Goal: Complete application form

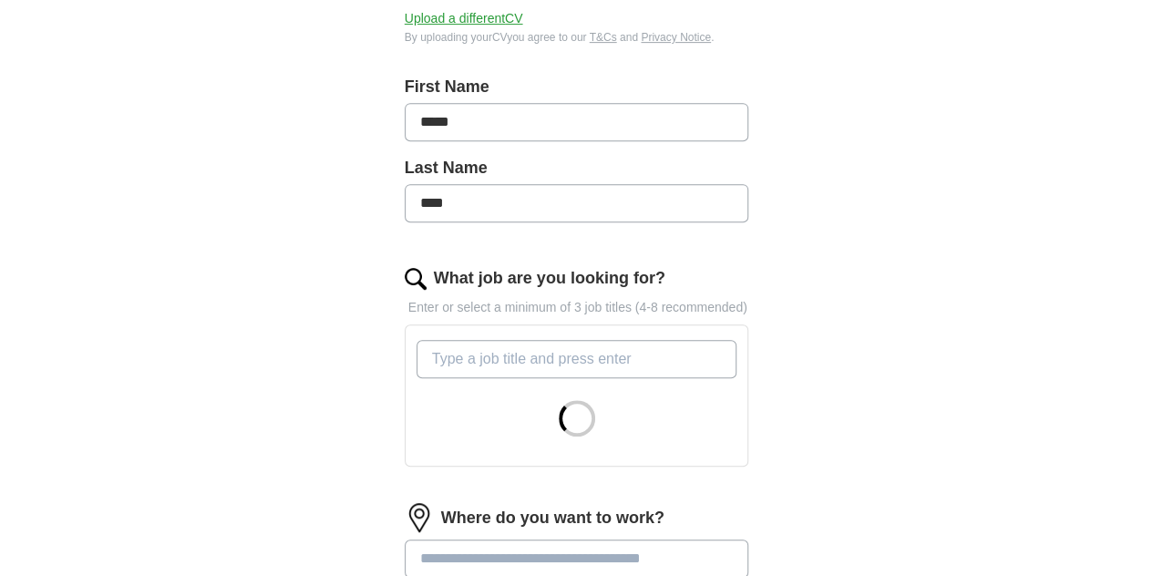
scroll to position [367, 0]
click at [689, 341] on input "What job are you looking for?" at bounding box center [576, 360] width 321 height 38
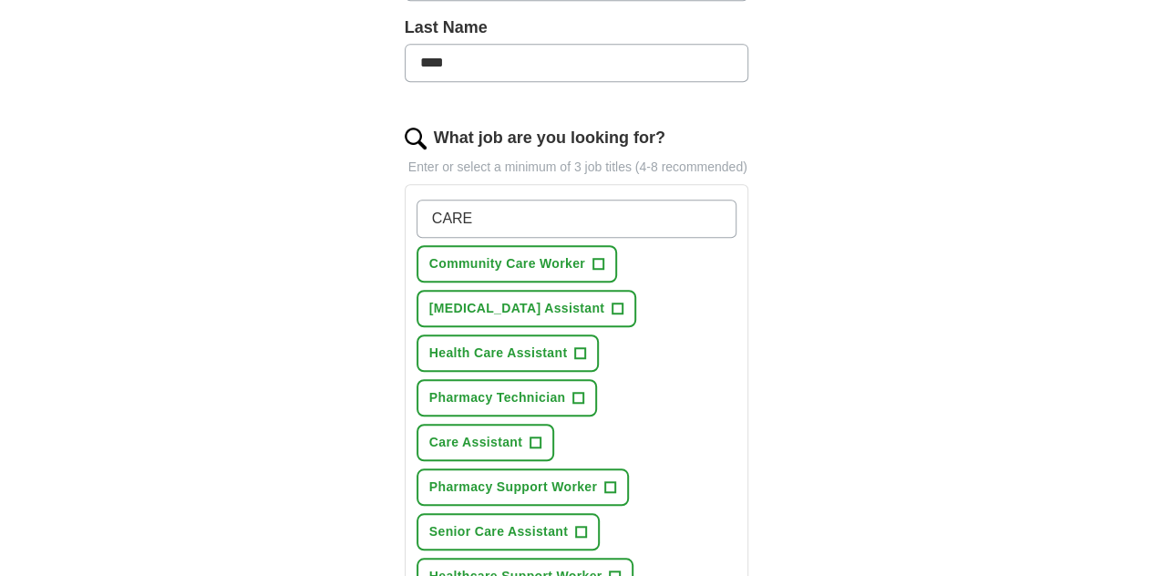
scroll to position [510, 0]
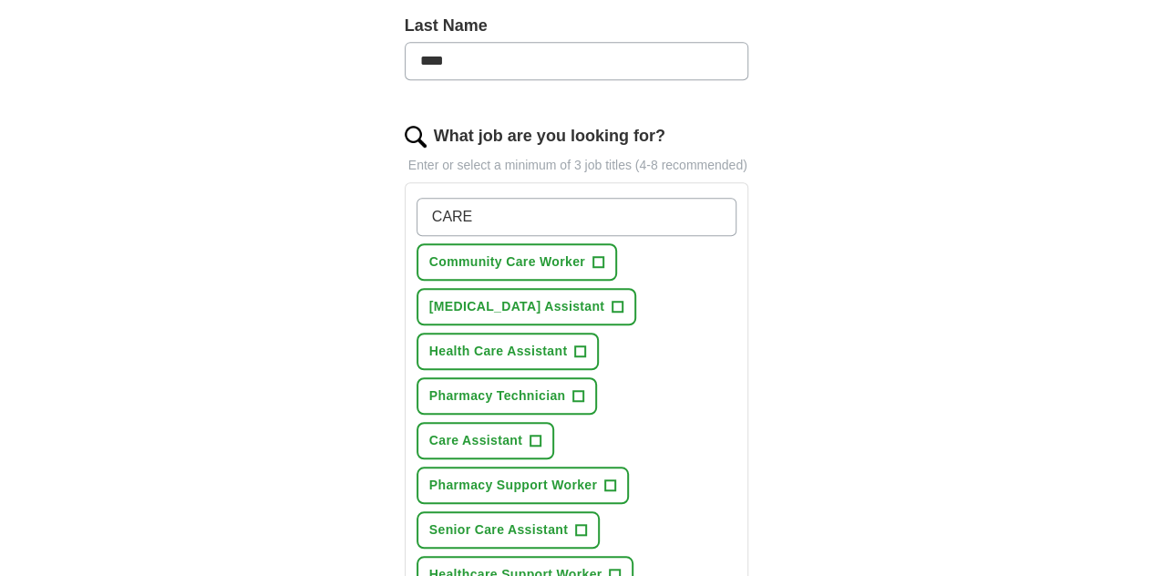
type input "CARE"
click at [505, 342] on span "Health Care Assistant" at bounding box center [498, 351] width 139 height 19
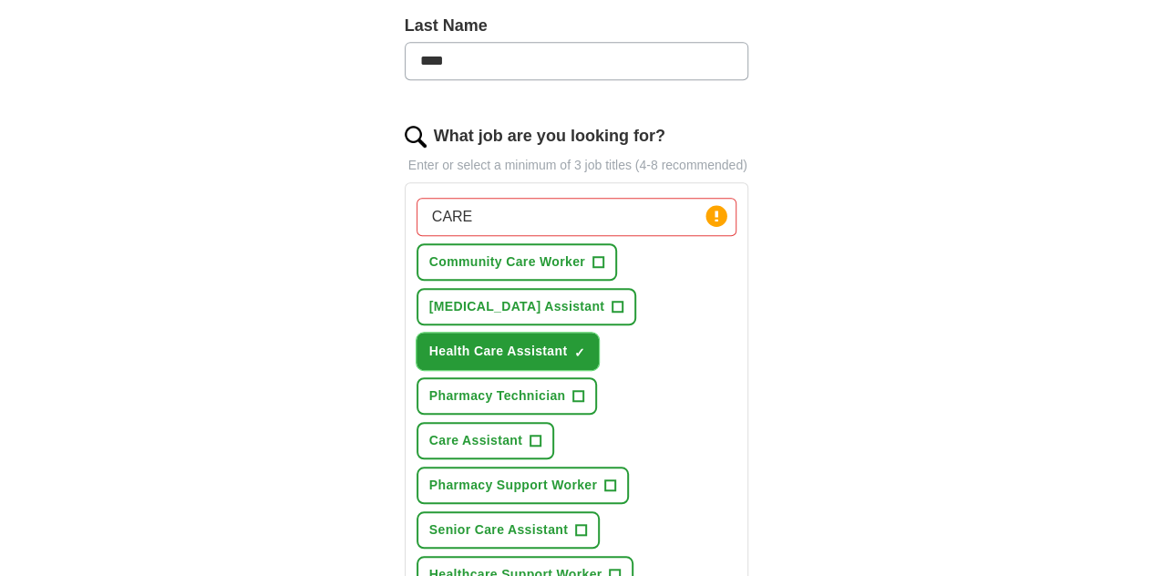
click at [472, 342] on span "Health Care Assistant" at bounding box center [498, 351] width 139 height 19
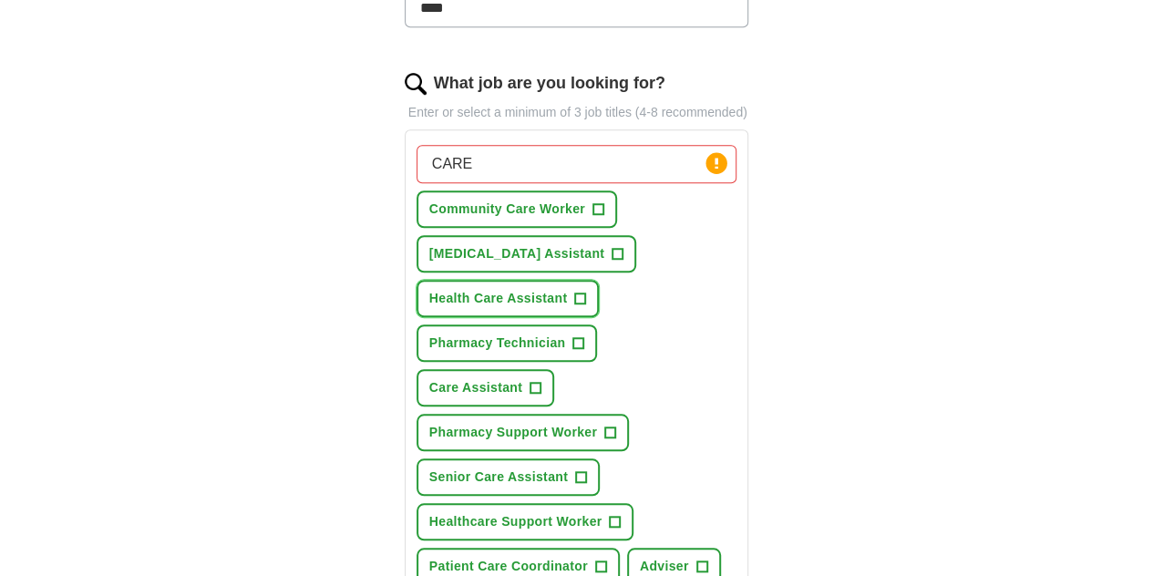
scroll to position [593, 0]
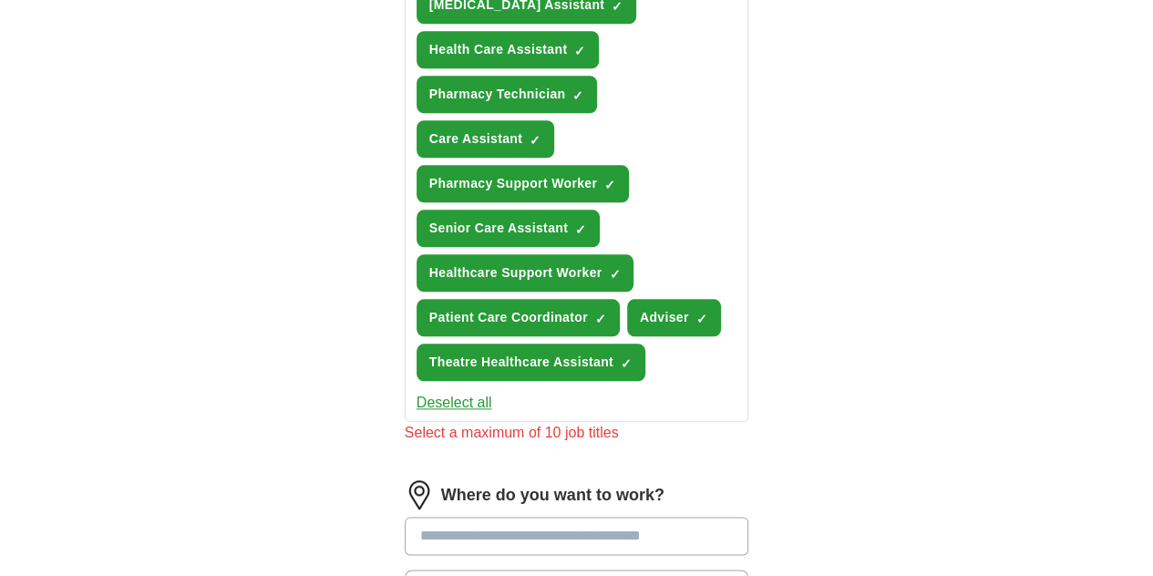
scroll to position [810, 0]
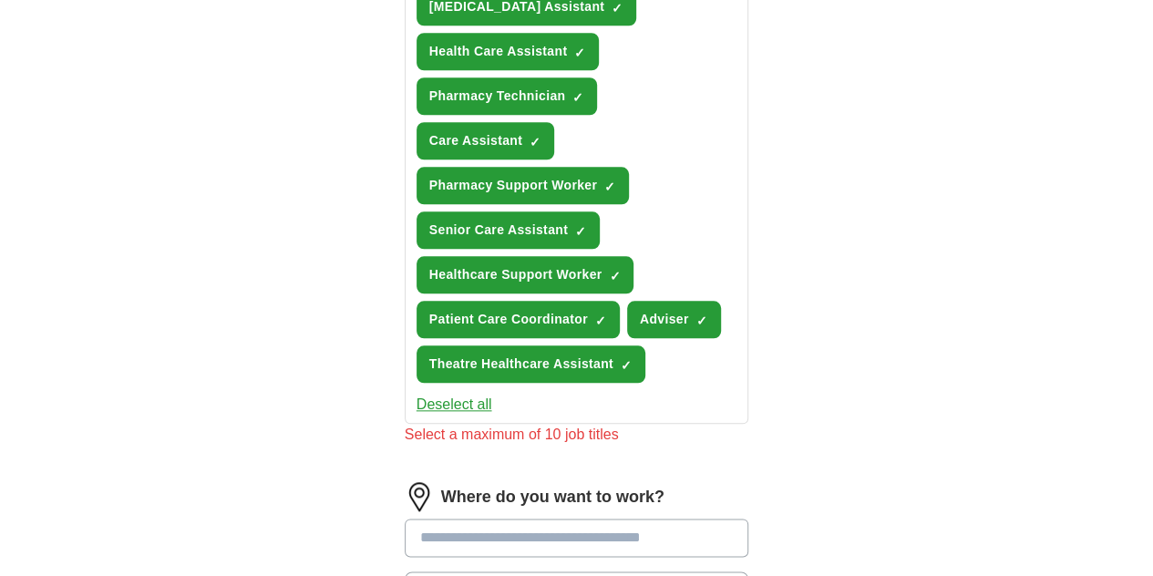
click at [681, 519] on input at bounding box center [577, 538] width 344 height 38
type input "****"
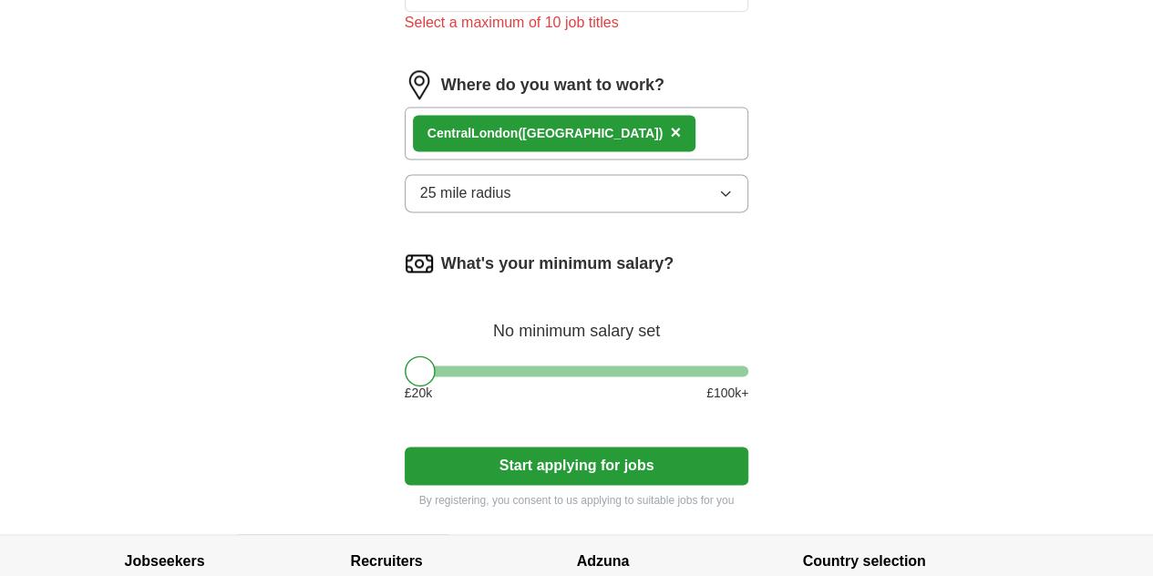
click at [678, 447] on button "Start applying for jobs" at bounding box center [577, 466] width 344 height 38
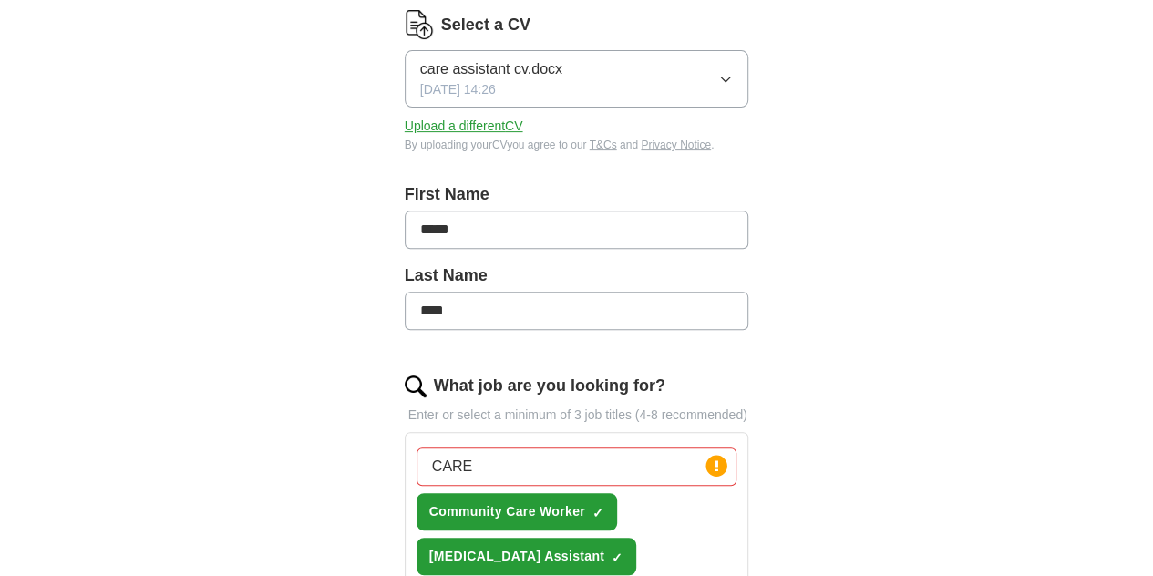
scroll to position [260, 0]
click at [565, 448] on input "CARE" at bounding box center [576, 467] width 321 height 38
type input "CARE"
click at [517, 503] on span "Community Care Worker" at bounding box center [507, 512] width 156 height 19
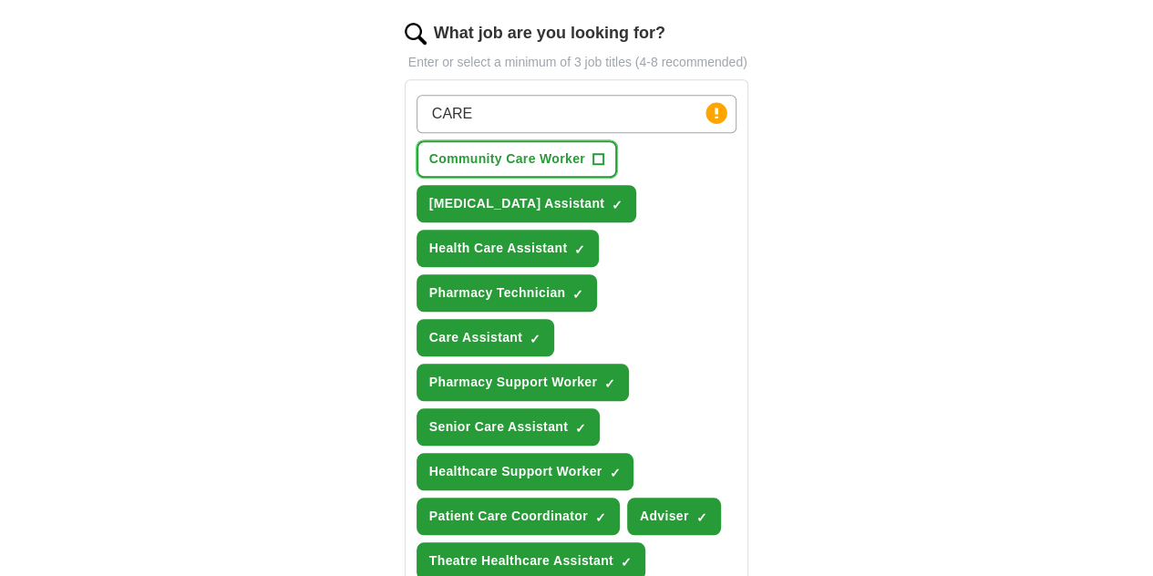
scroll to position [631, 0]
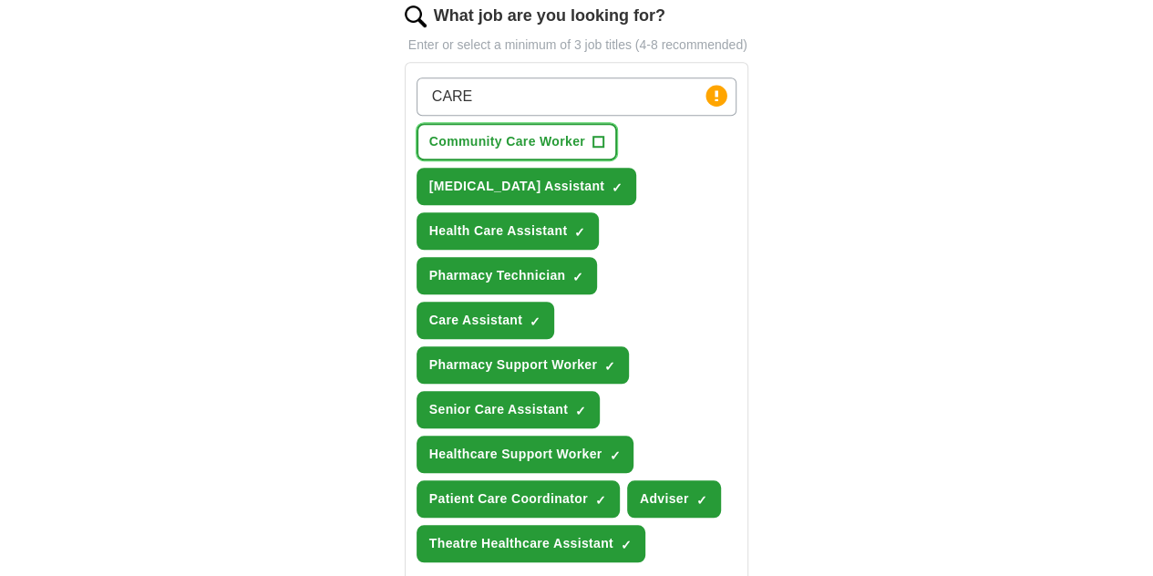
click at [597, 355] on span "Pharmacy Support Worker" at bounding box center [513, 364] width 168 height 19
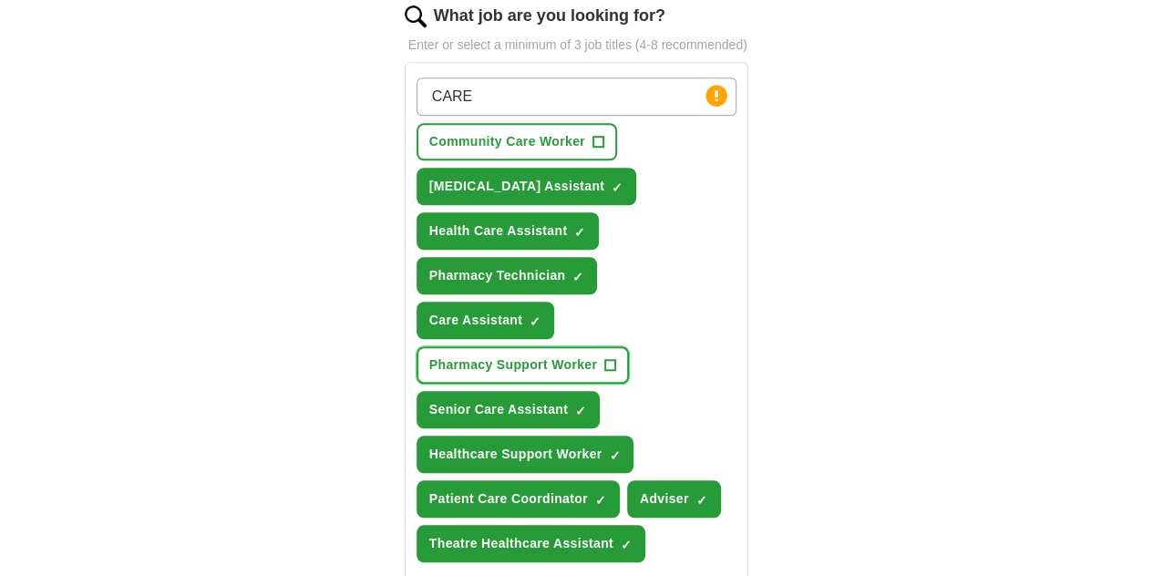
click at [602, 445] on span "Healthcare Support Worker" at bounding box center [515, 454] width 173 height 19
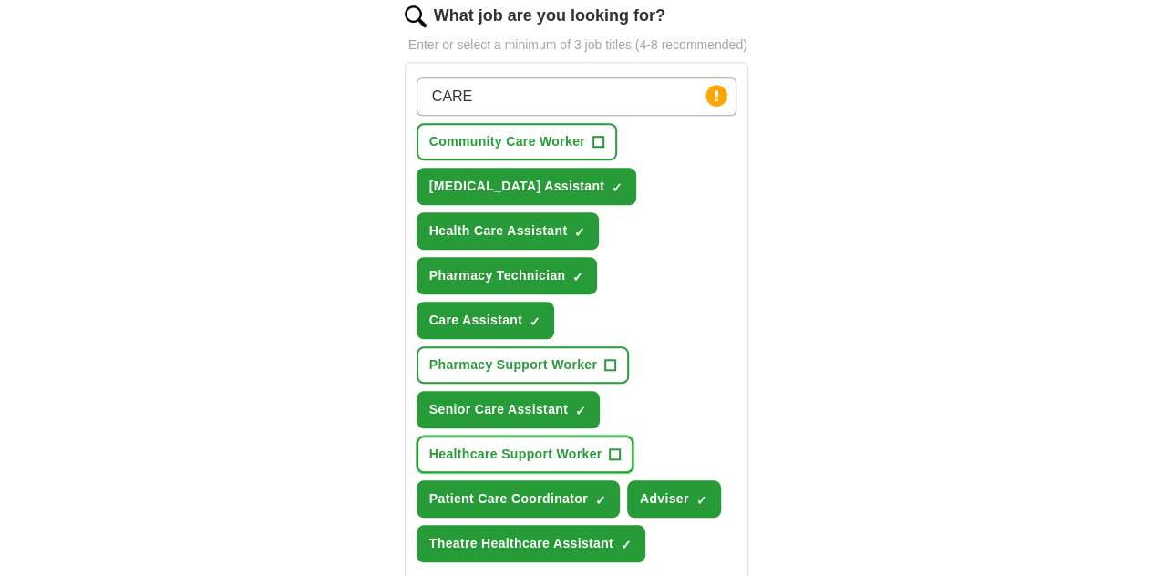
click at [505, 391] on button "Senior Care Assistant ✓ ×" at bounding box center [507, 409] width 183 height 37
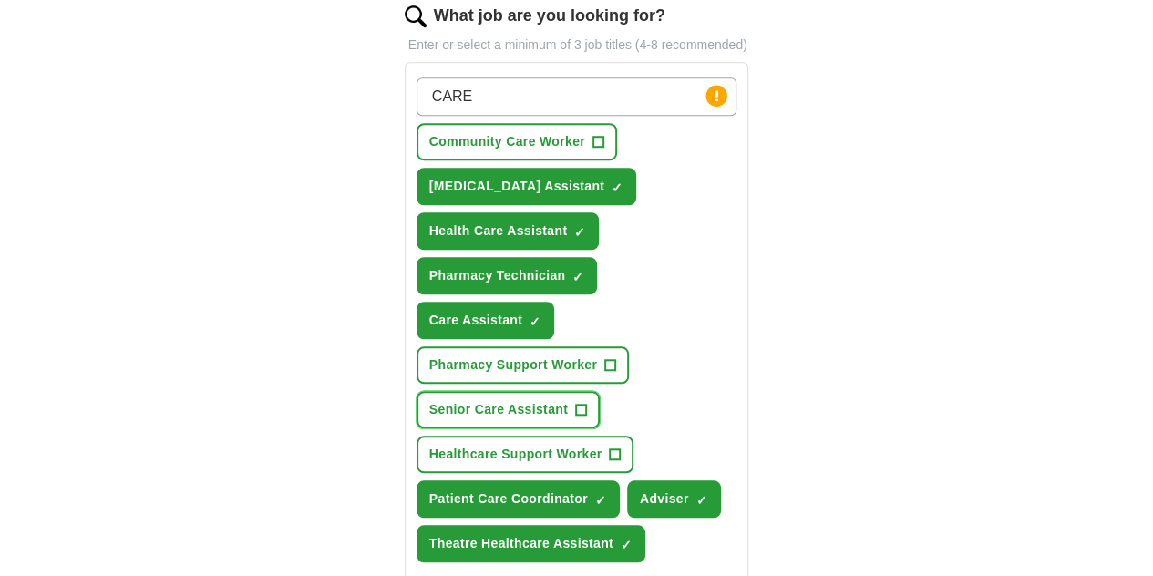
click at [0, 0] on span "×" at bounding box center [0, 0] width 0 height 0
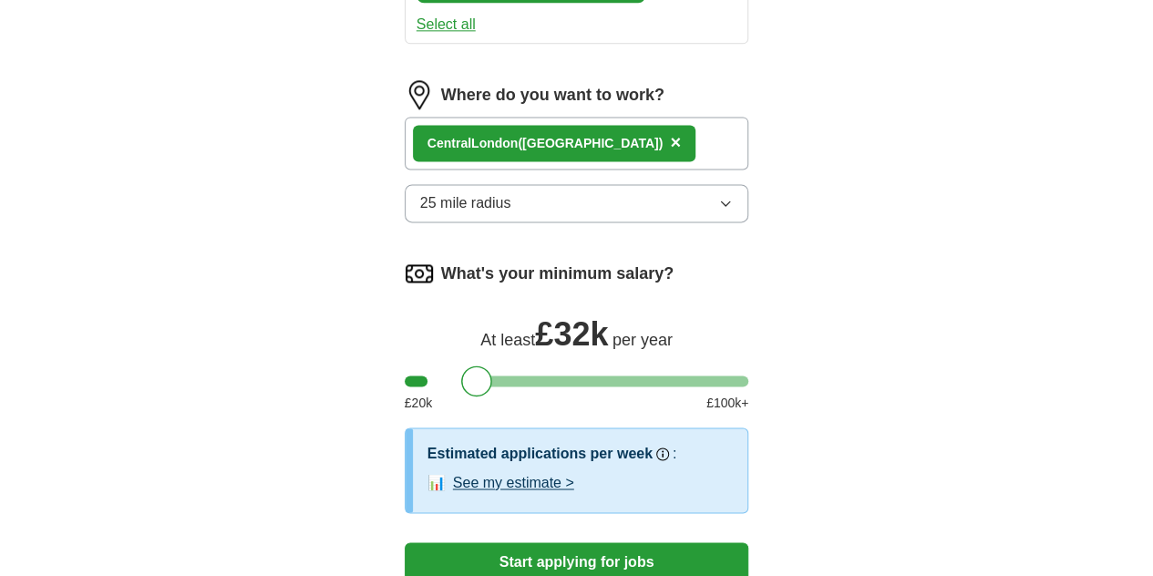
click at [632, 542] on button "Start applying for jobs" at bounding box center [577, 561] width 344 height 38
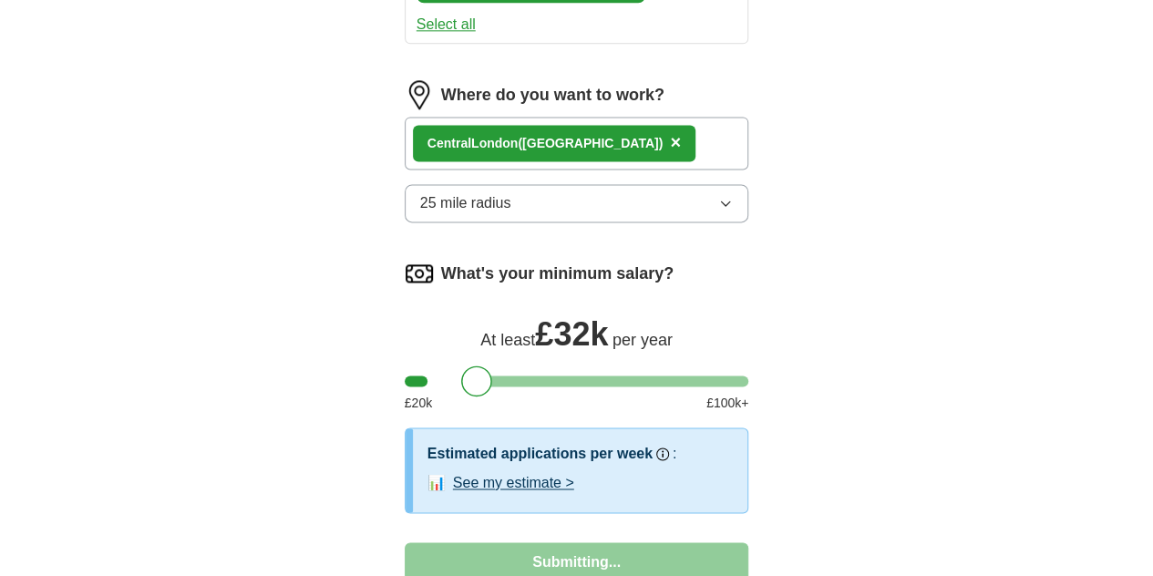
select select "**"
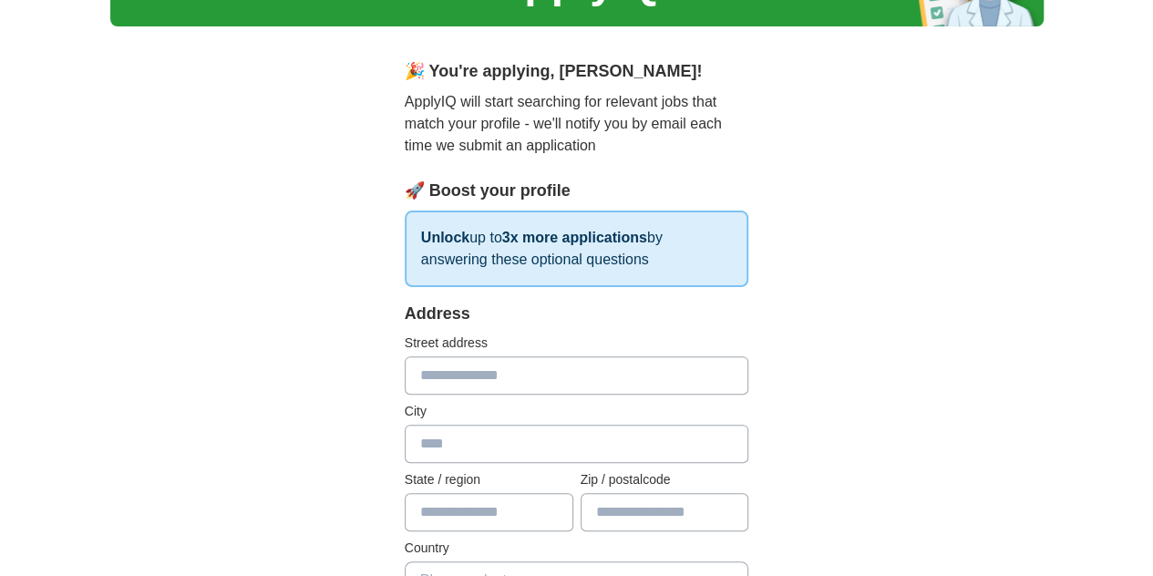
scroll to position [116, 0]
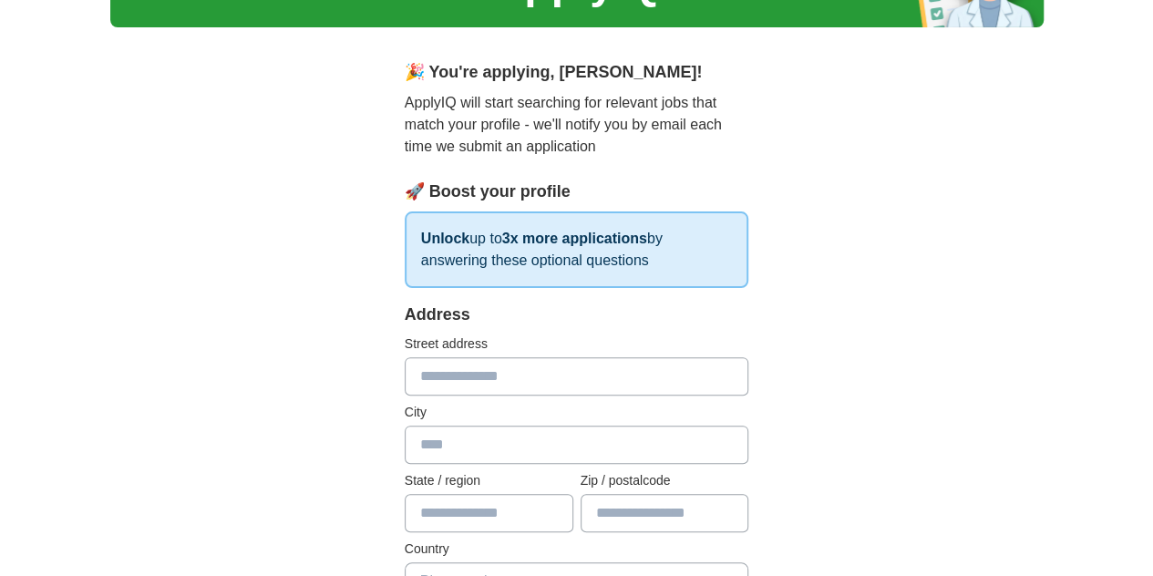
click at [656, 381] on input "text" at bounding box center [577, 376] width 344 height 38
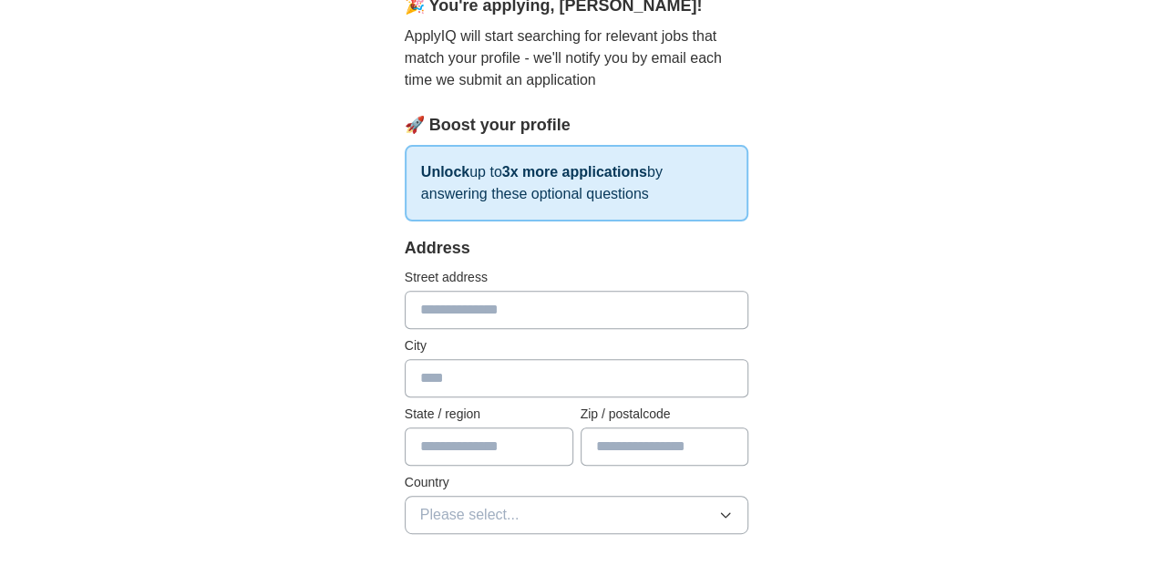
scroll to position [206, 0]
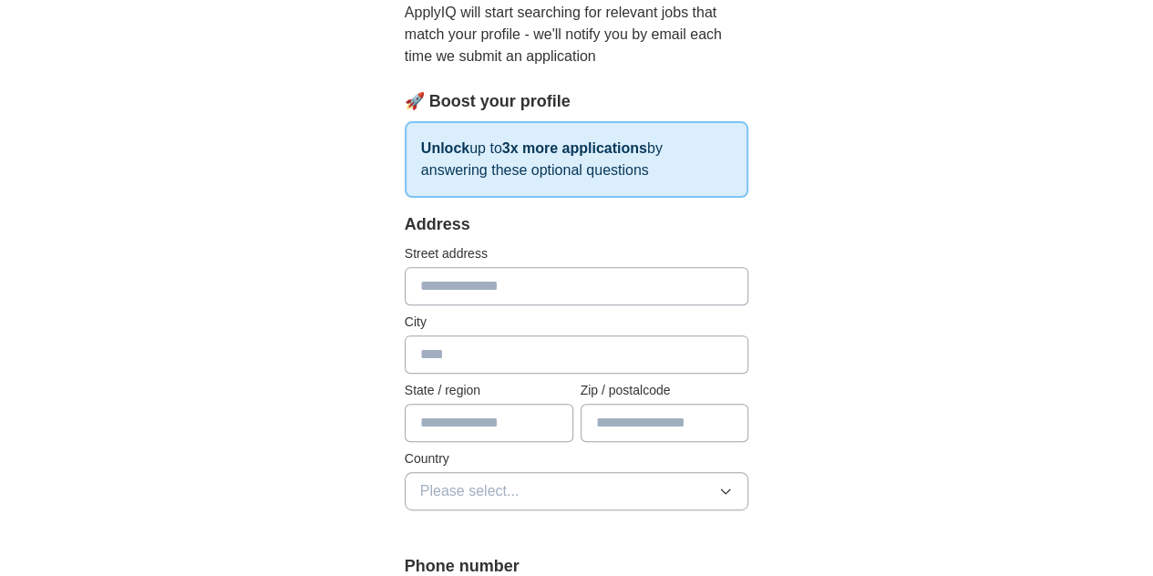
click at [530, 427] on input "text" at bounding box center [489, 423] width 169 height 38
type input "**********"
type input "******"
type input "*********"
type input "********"
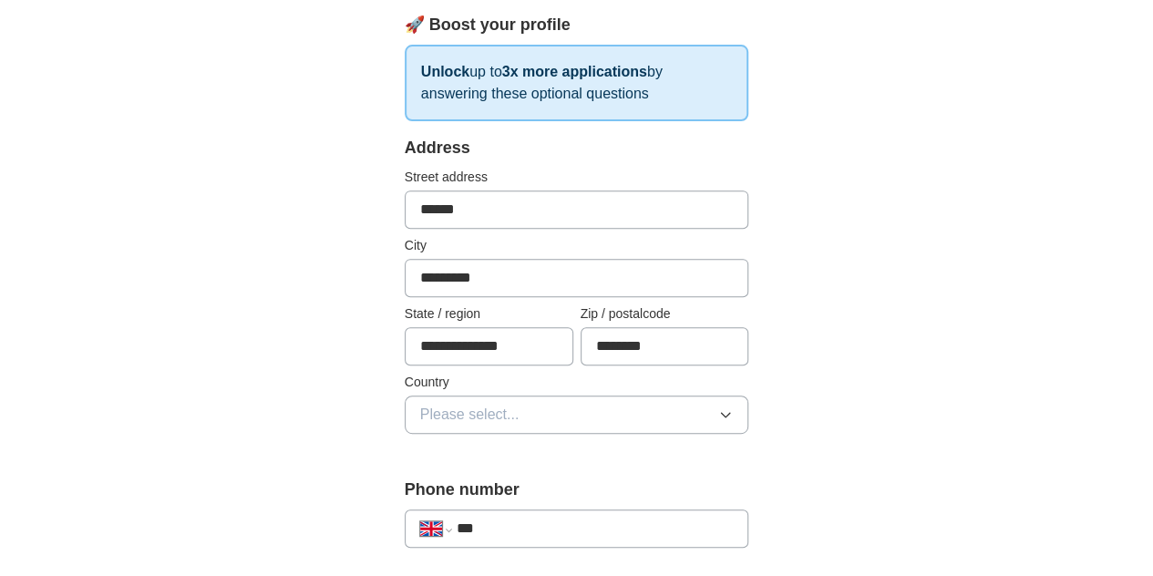
scroll to position [324, 0]
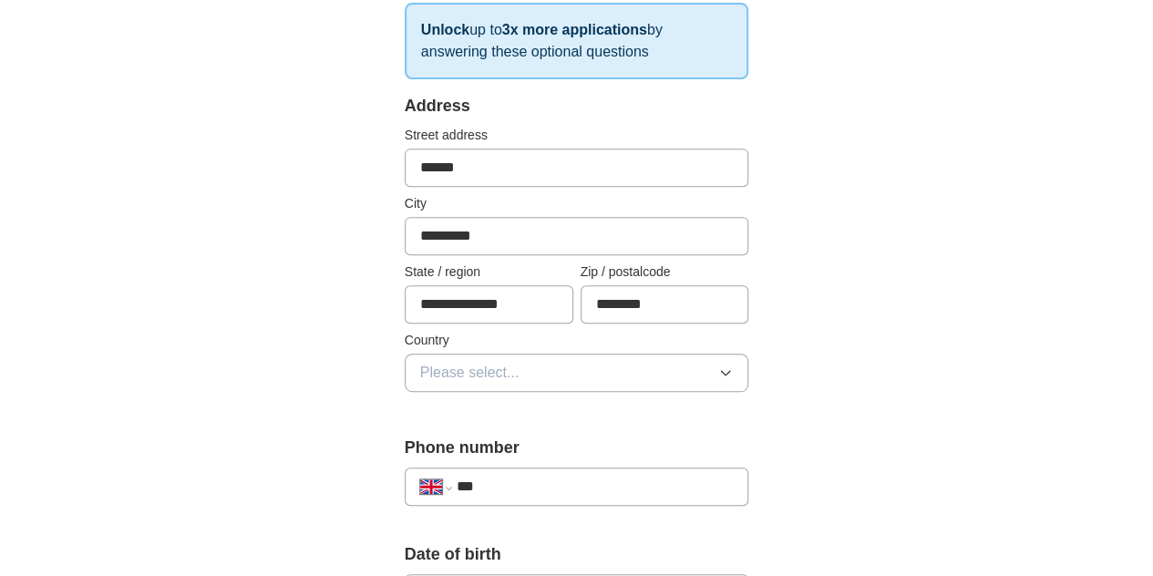
click at [609, 368] on button "Please select..." at bounding box center [577, 373] width 344 height 38
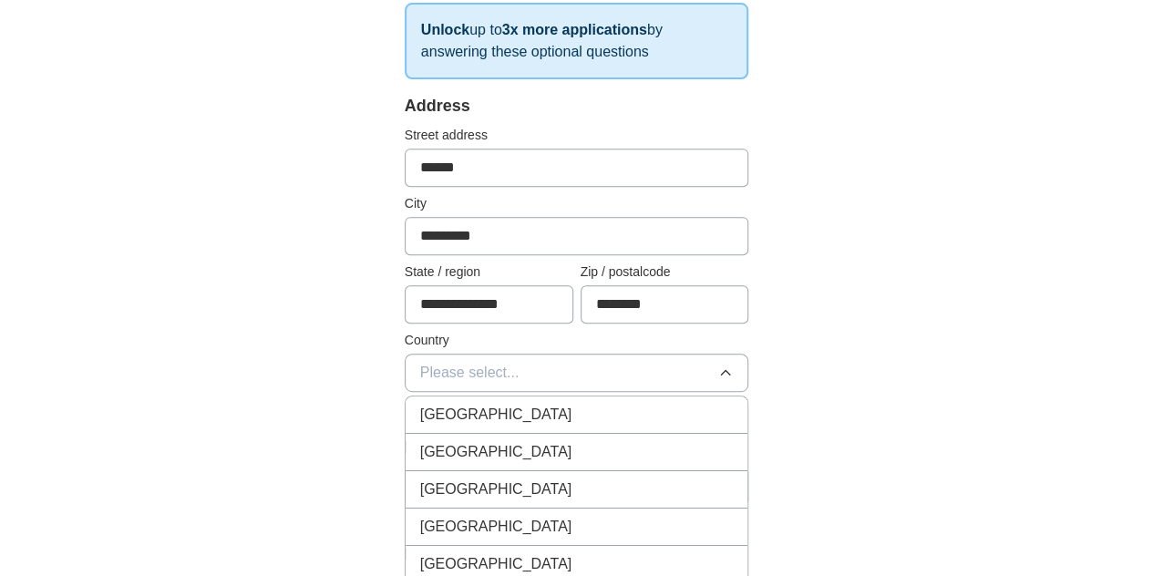
click at [556, 424] on li "[GEOGRAPHIC_DATA]" at bounding box center [577, 414] width 343 height 37
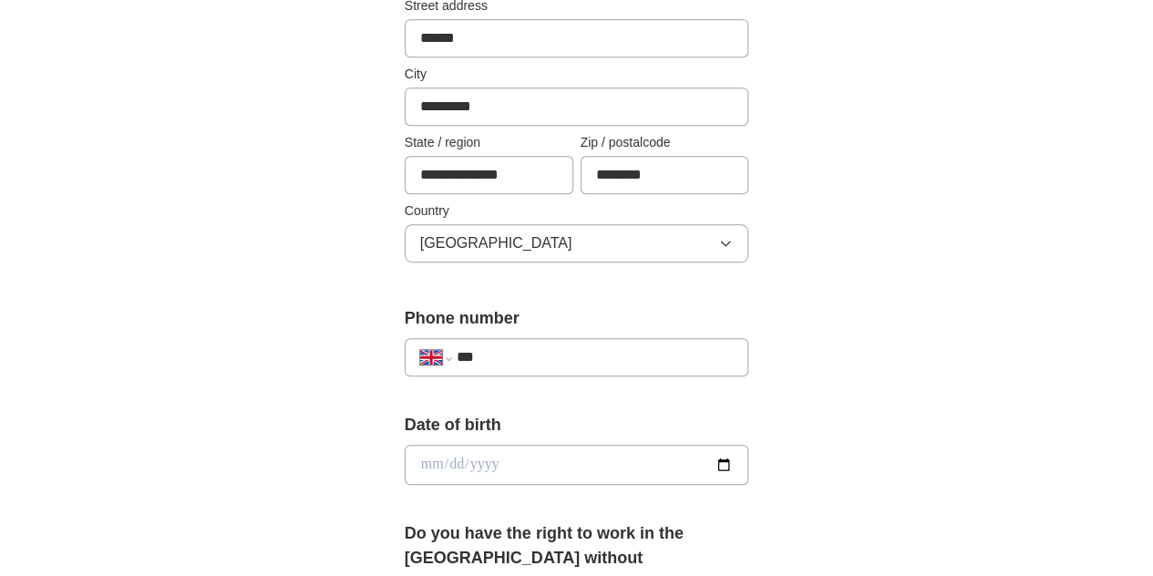
scroll to position [454, 0]
click at [612, 356] on input "***" at bounding box center [595, 357] width 277 height 22
type input "**********"
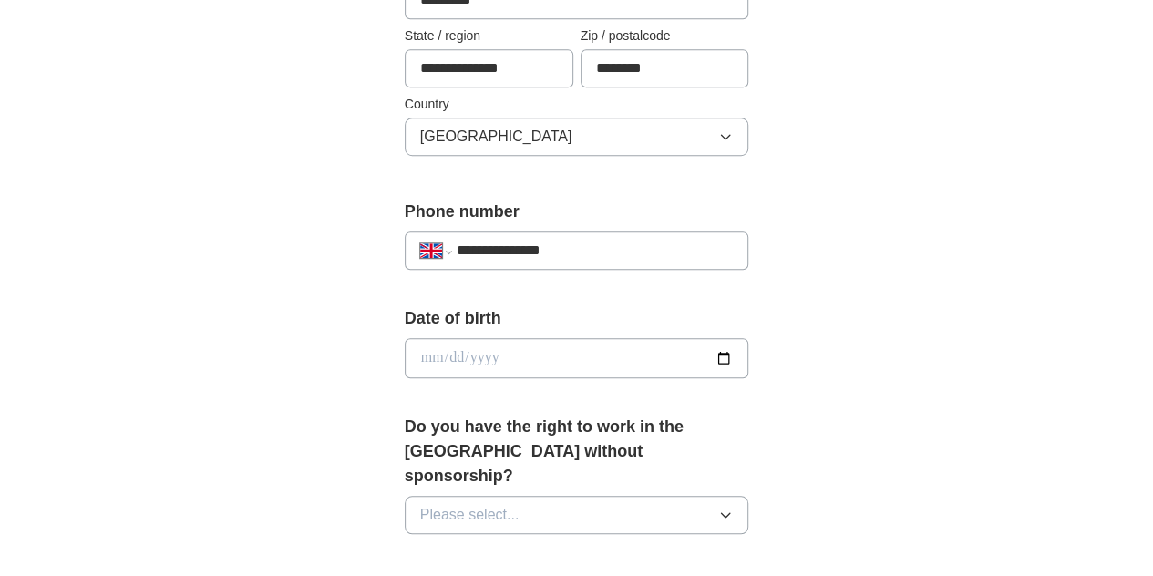
scroll to position [560, 0]
click at [605, 366] on input "date" at bounding box center [577, 359] width 344 height 40
type input "**********"
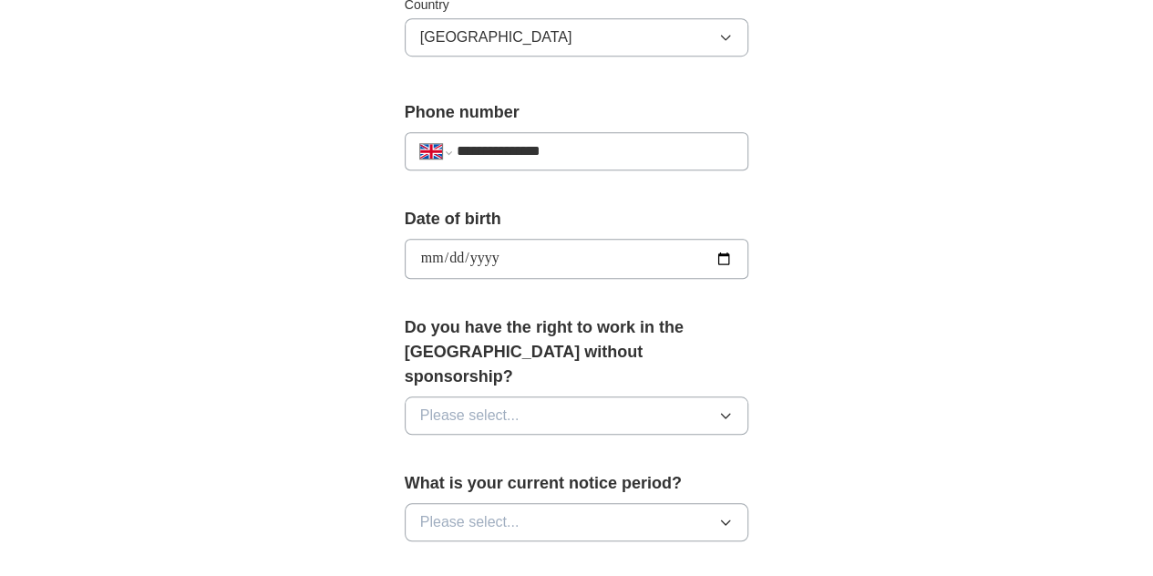
scroll to position [683, 0]
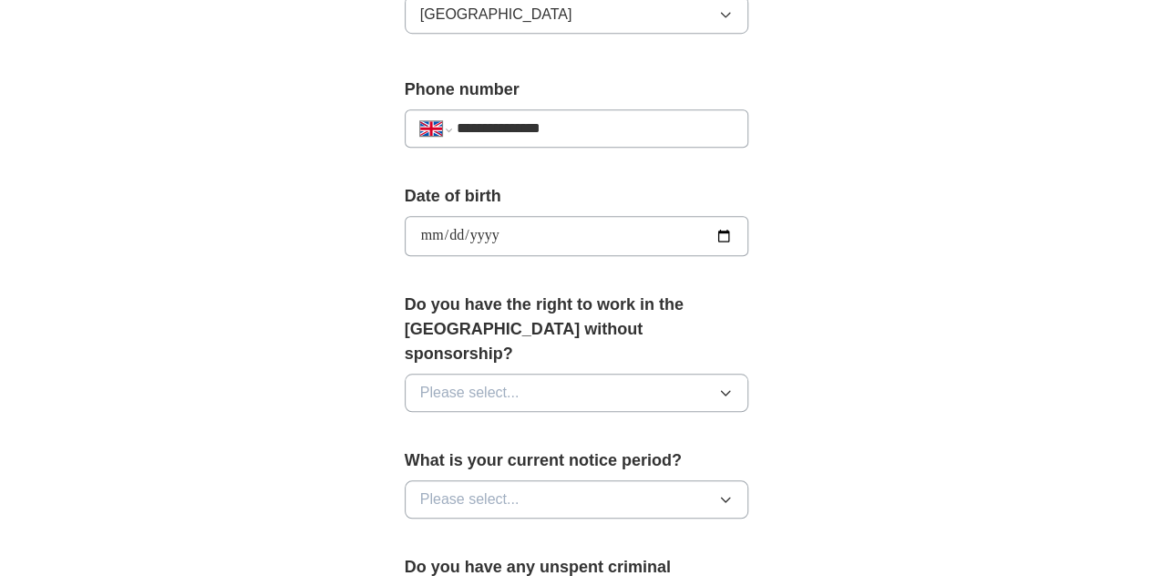
click at [571, 375] on button "Please select..." at bounding box center [577, 393] width 344 height 38
click at [519, 461] on div "No" at bounding box center [576, 472] width 313 height 22
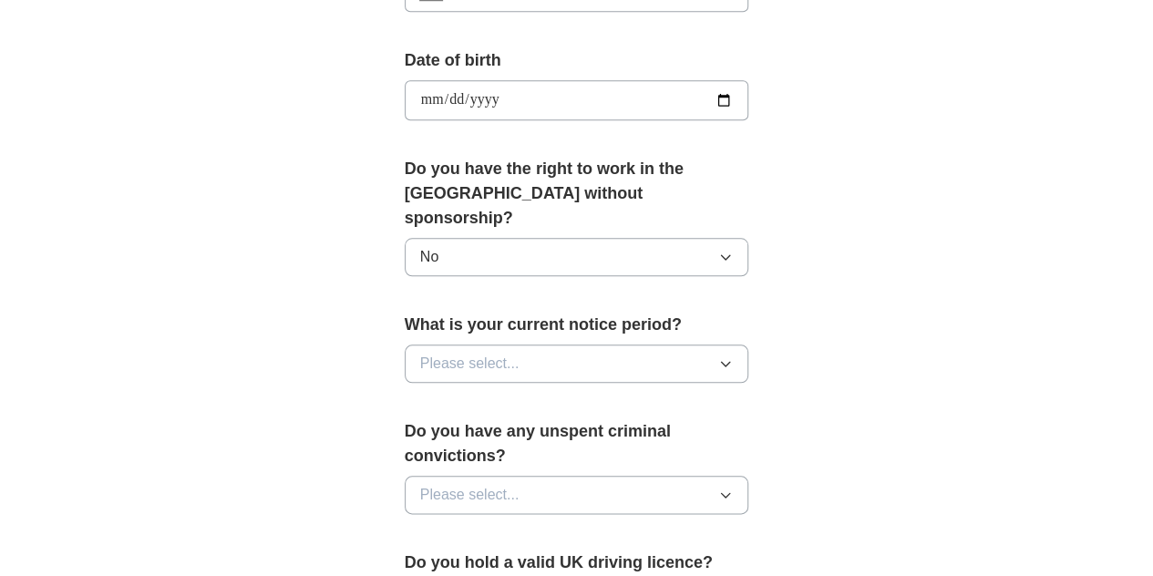
scroll to position [817, 0]
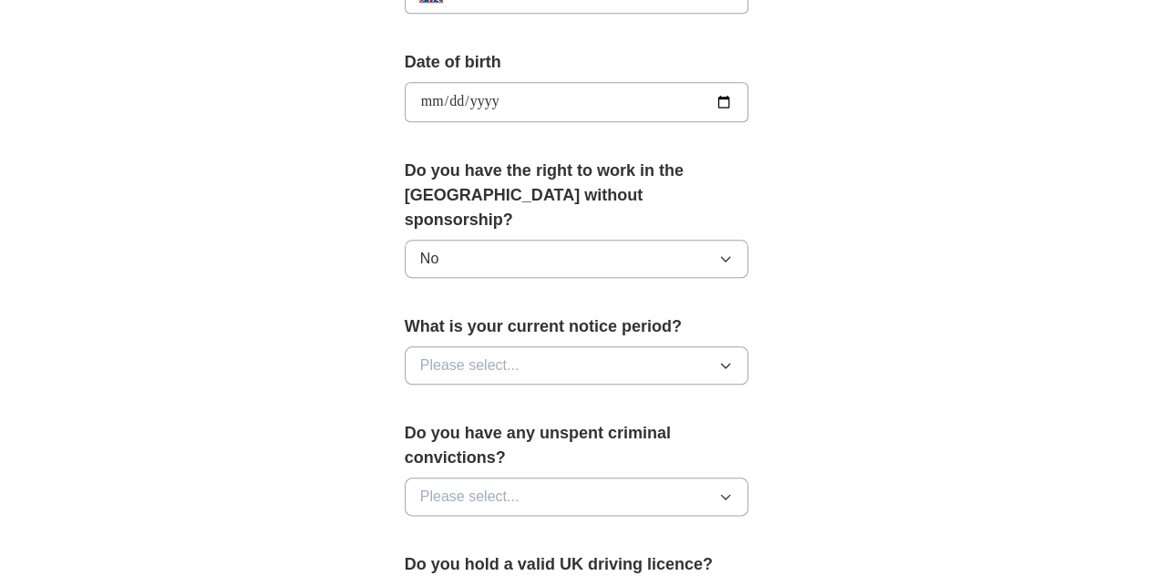
click at [596, 346] on button "Please select..." at bounding box center [577, 365] width 344 height 38
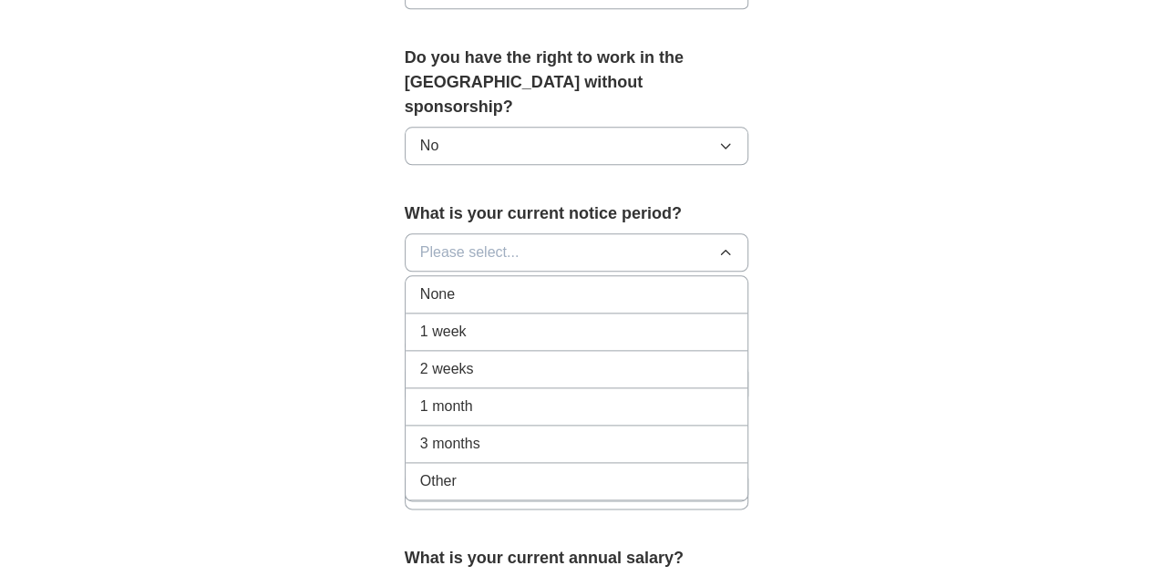
scroll to position [930, 0]
click at [498, 433] on div "3 months" at bounding box center [576, 444] width 313 height 22
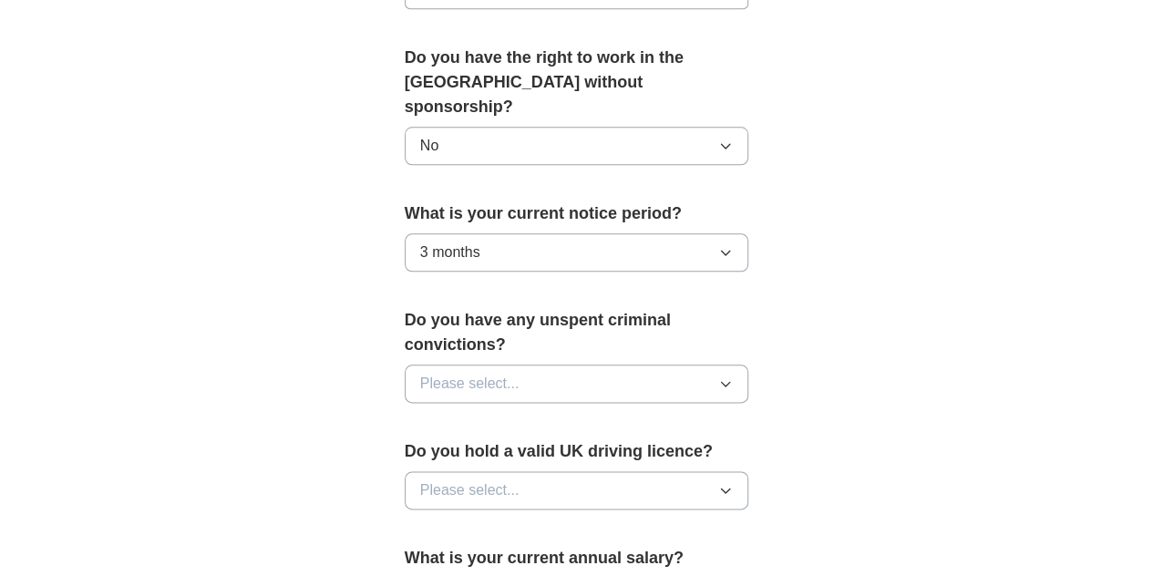
click at [643, 237] on button "3 months" at bounding box center [577, 252] width 344 height 38
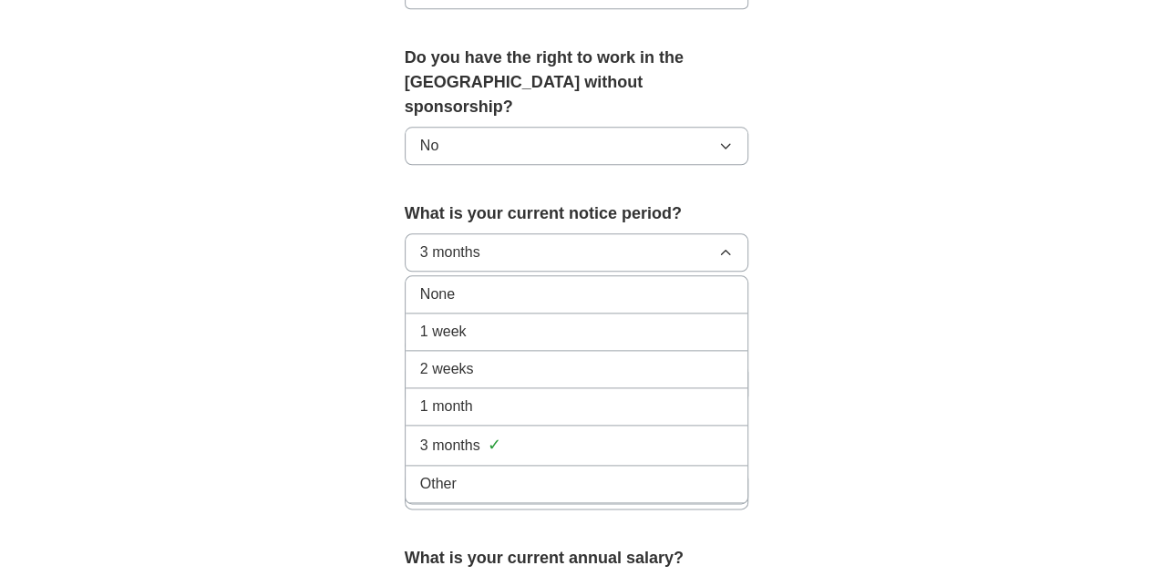
click at [560, 321] on div "1 week" at bounding box center [576, 332] width 313 height 22
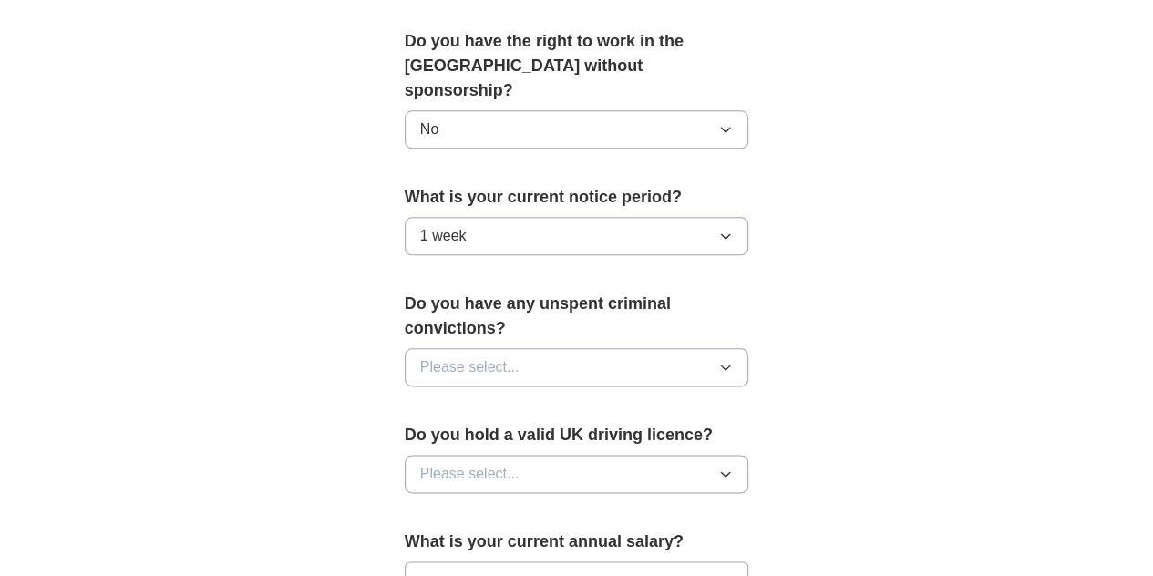
scroll to position [955, 0]
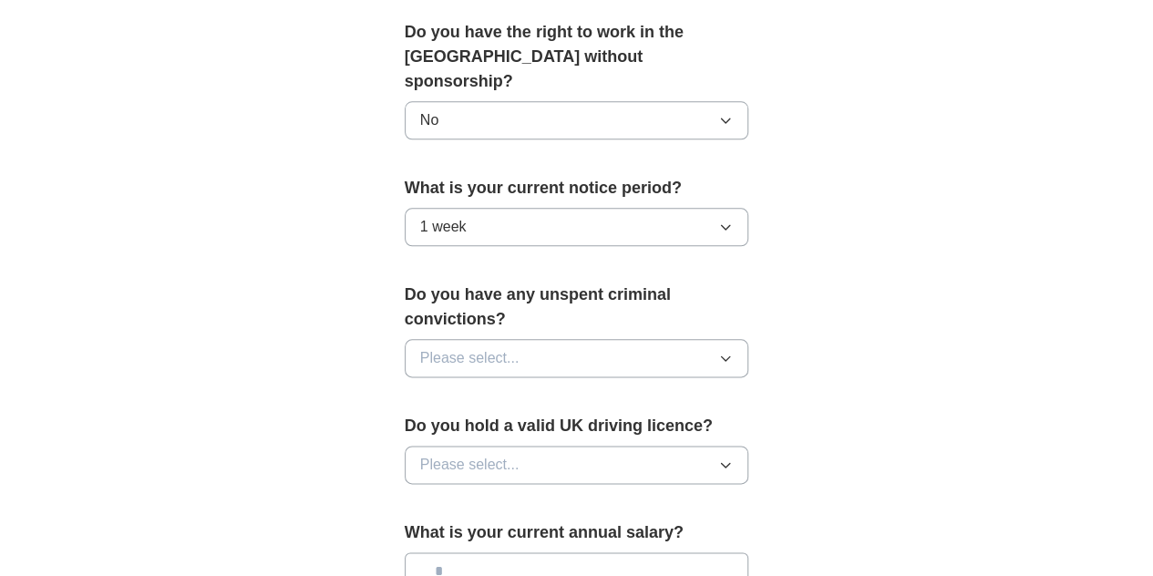
click at [576, 339] on button "Please select..." at bounding box center [577, 358] width 344 height 38
click at [519, 419] on li "No" at bounding box center [577, 437] width 343 height 37
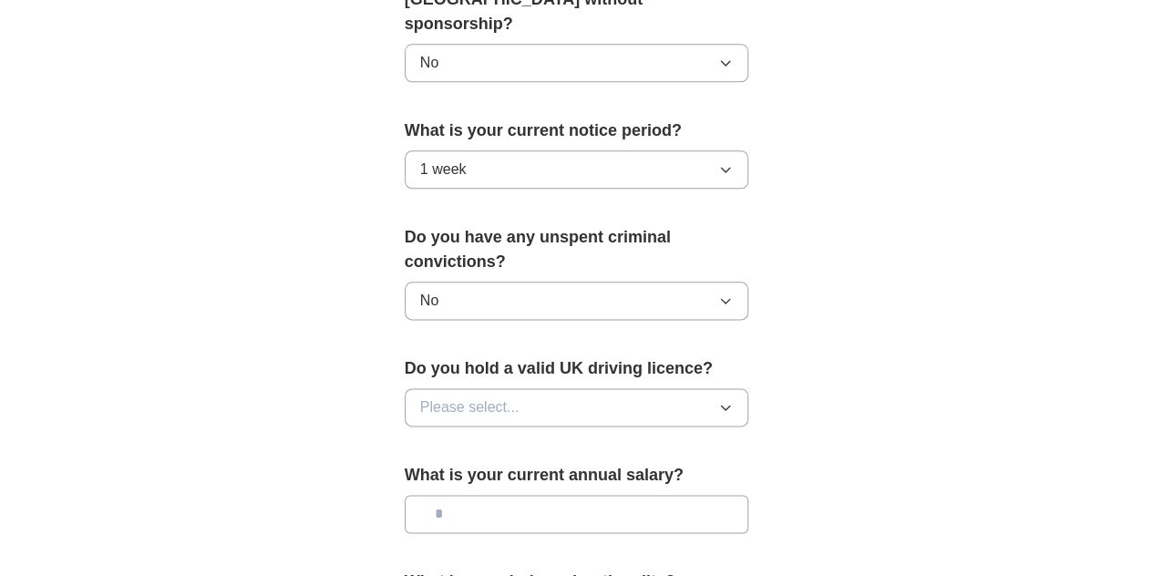
scroll to position [1019, 0]
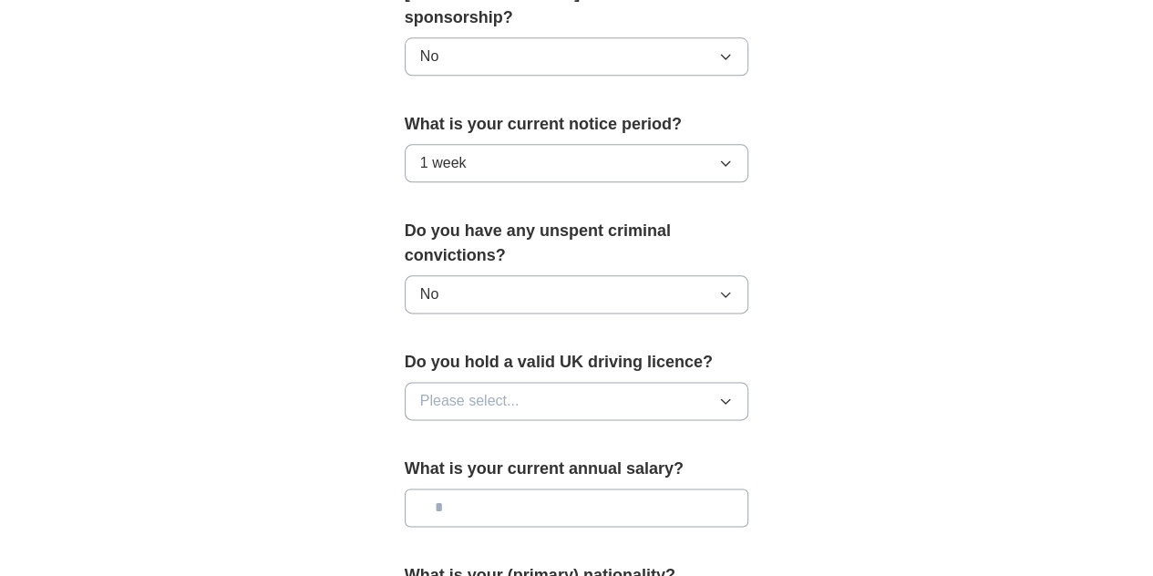
click at [559, 382] on button "Please select..." at bounding box center [577, 401] width 344 height 38
click at [506, 469] on div "No" at bounding box center [576, 480] width 313 height 22
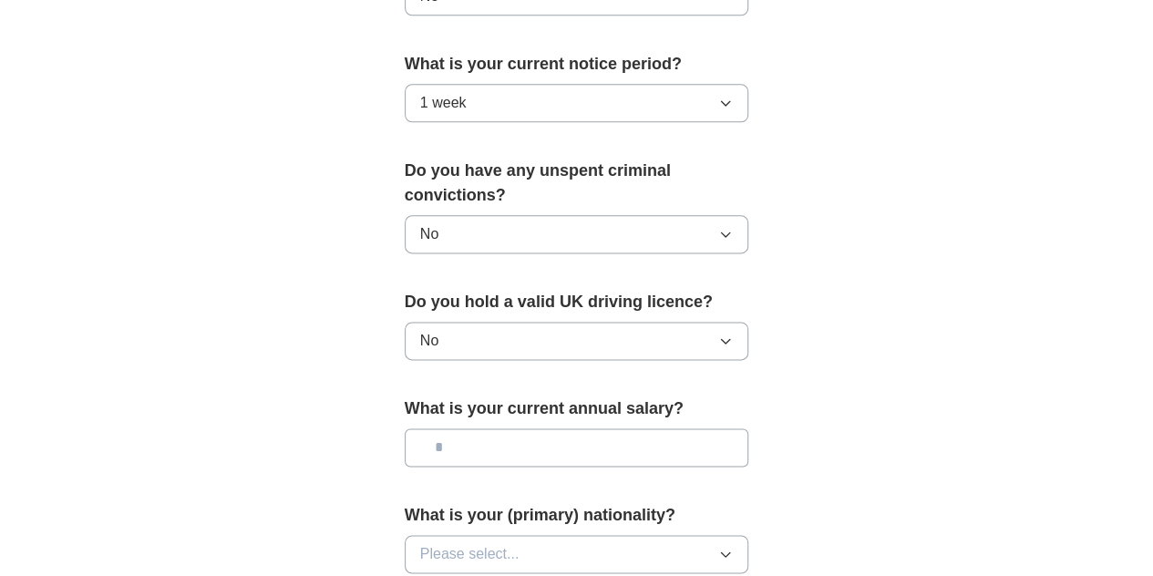
scroll to position [1113, 0]
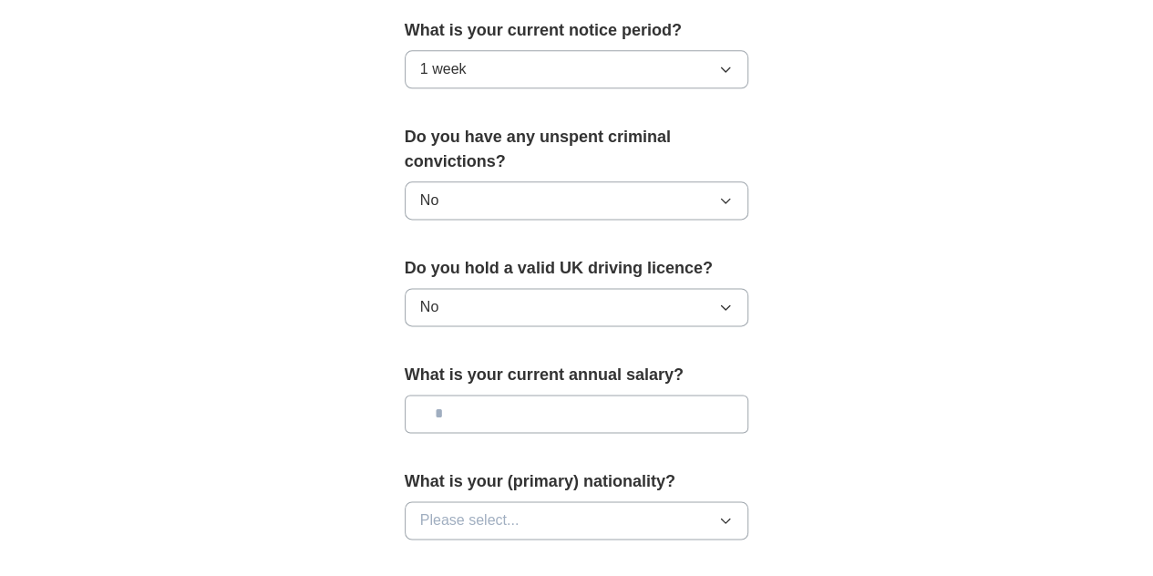
click at [567, 395] on input "text" at bounding box center [577, 414] width 344 height 38
type input "**"
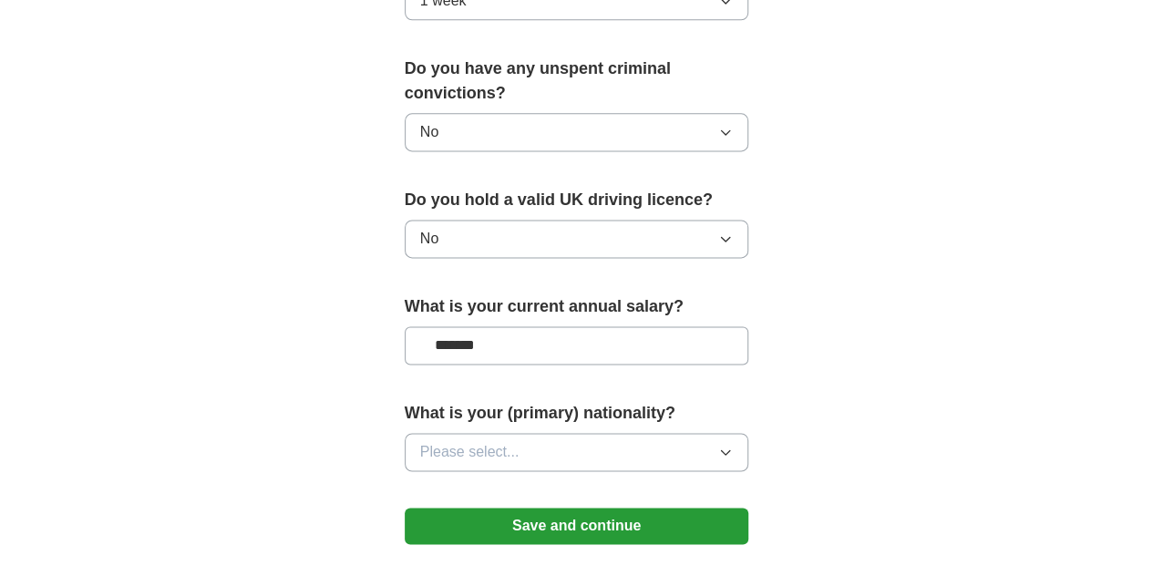
scroll to position [1187, 0]
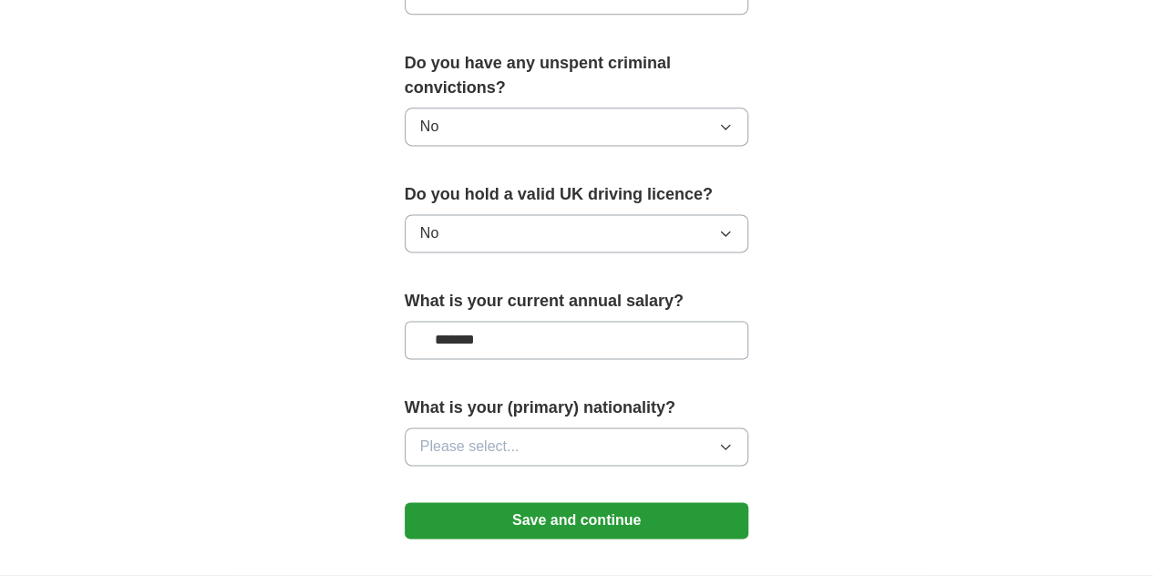
type input "*******"
click at [596, 427] on button "Please select..." at bounding box center [577, 446] width 344 height 38
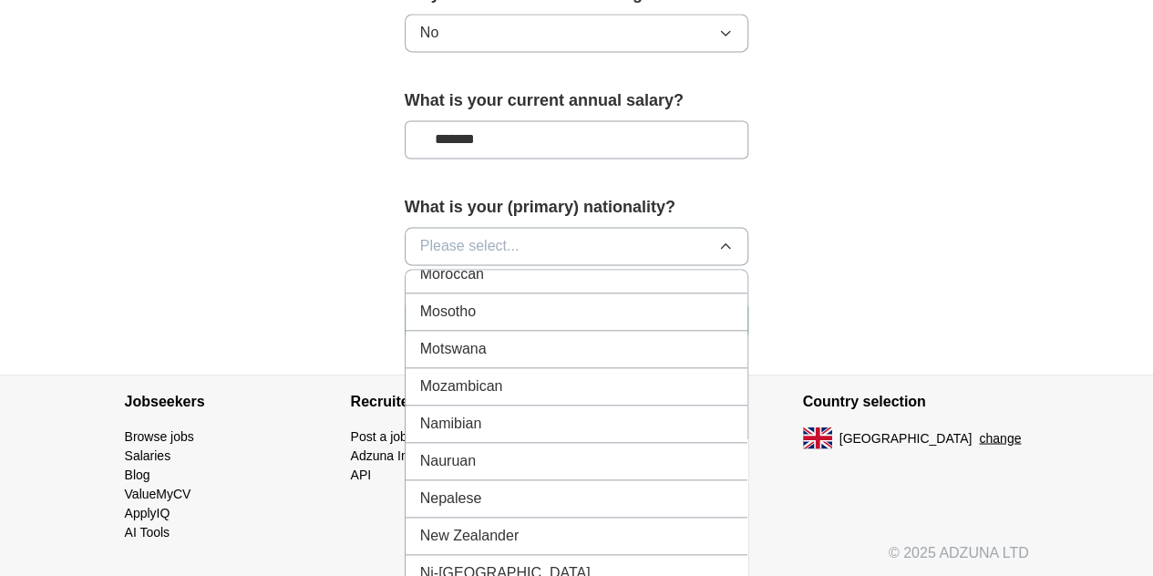
scroll to position [4460, 0]
click at [543, 488] on div "Nepalese" at bounding box center [576, 499] width 313 height 22
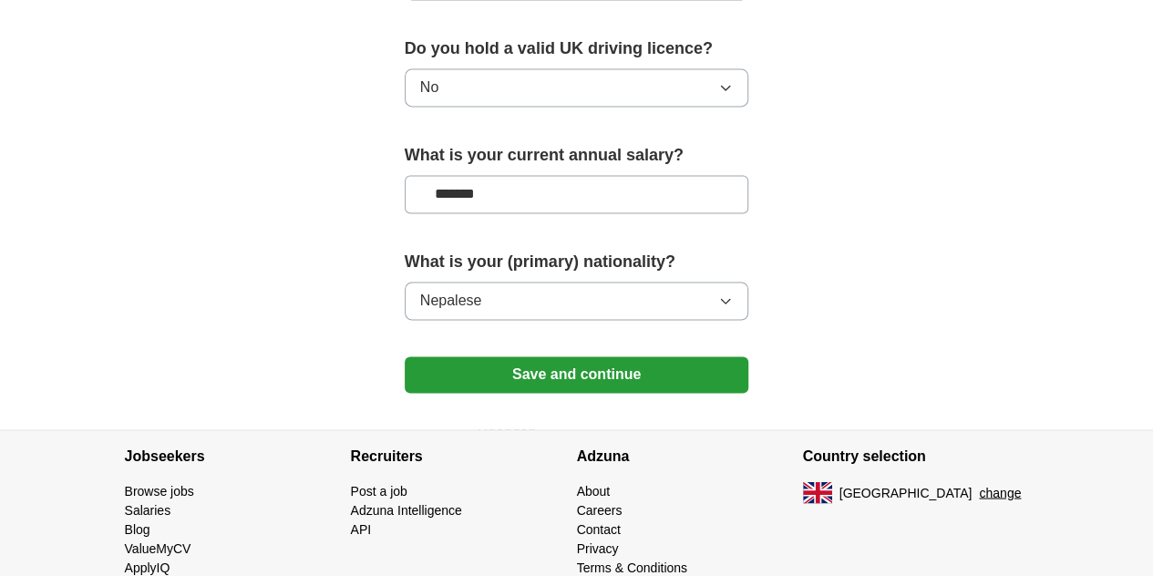
click at [640, 356] on button "Save and continue" at bounding box center [577, 374] width 344 height 36
